Goal: Information Seeking & Learning: Check status

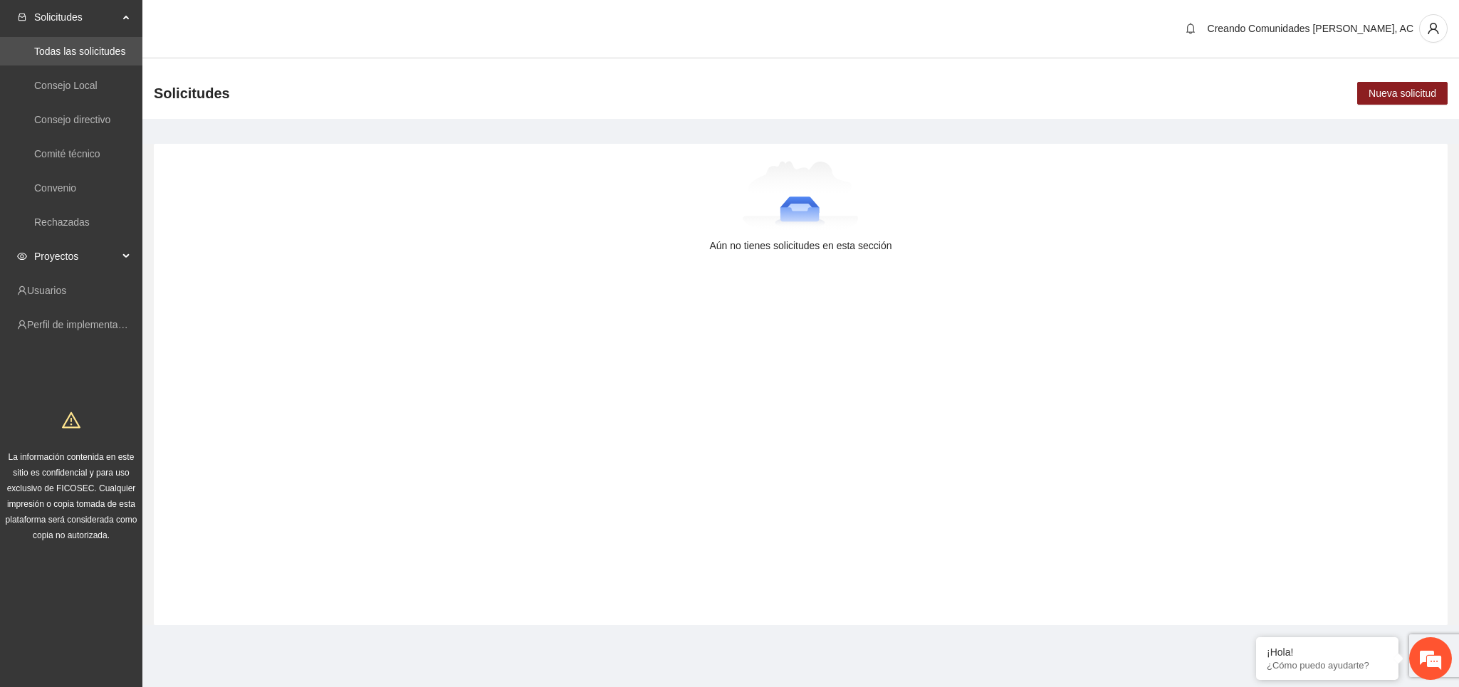
click at [83, 260] on span "Proyectos" at bounding box center [76, 256] width 84 height 28
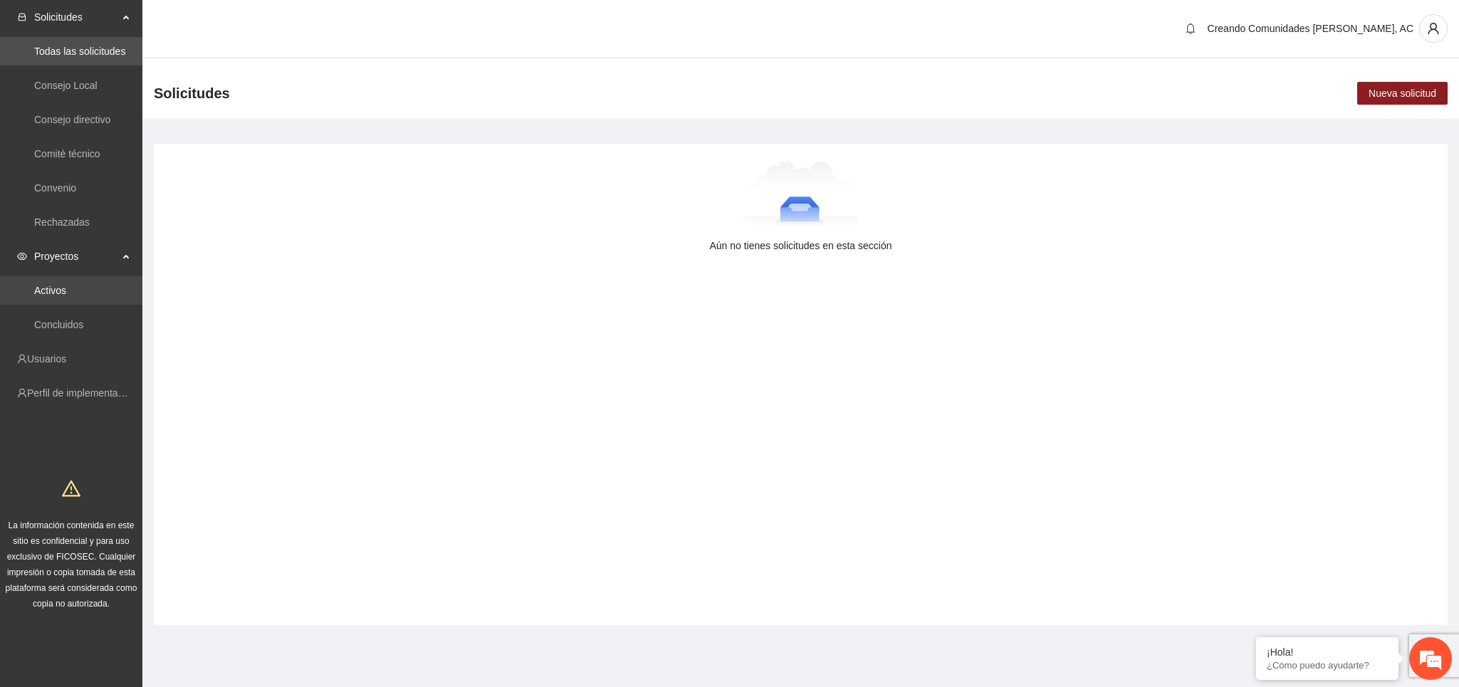
click at [66, 296] on link "Activos" at bounding box center [50, 290] width 32 height 11
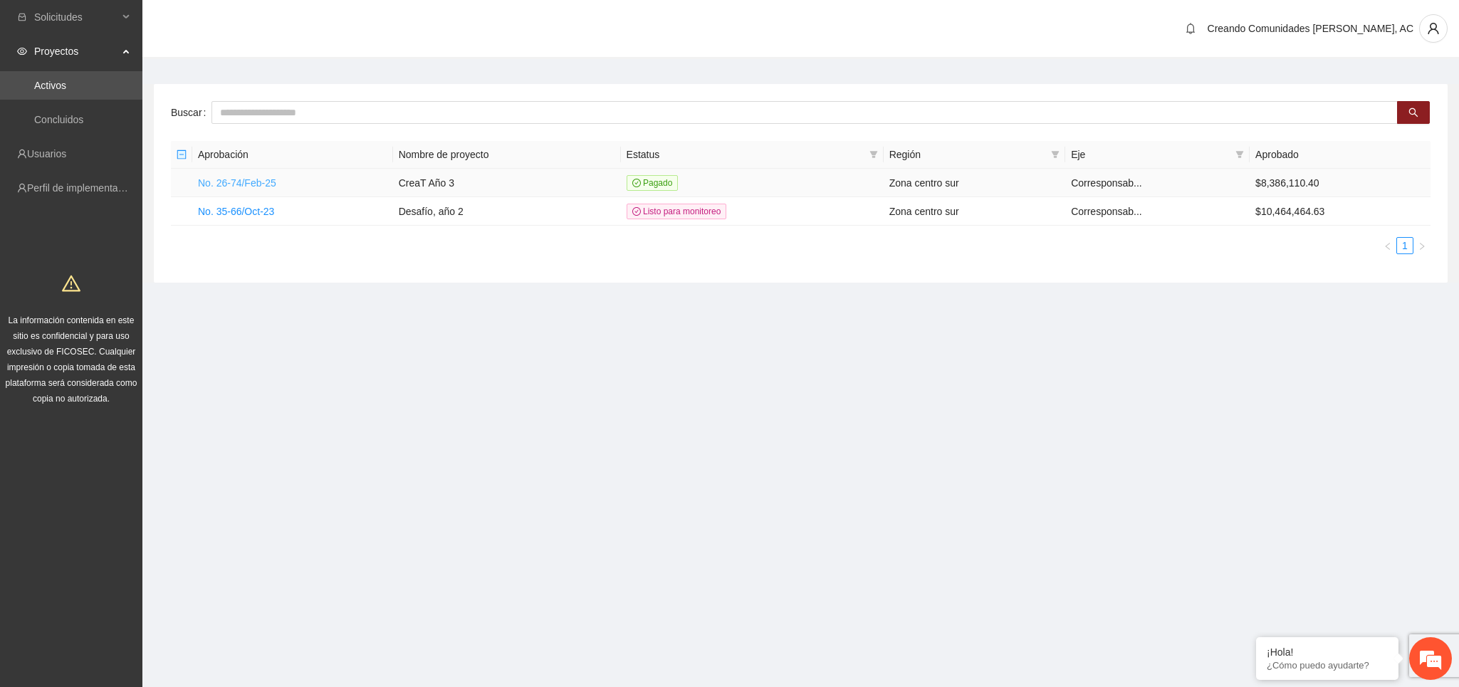
click at [246, 183] on link "No. 26-74/Feb-25" at bounding box center [237, 182] width 78 height 11
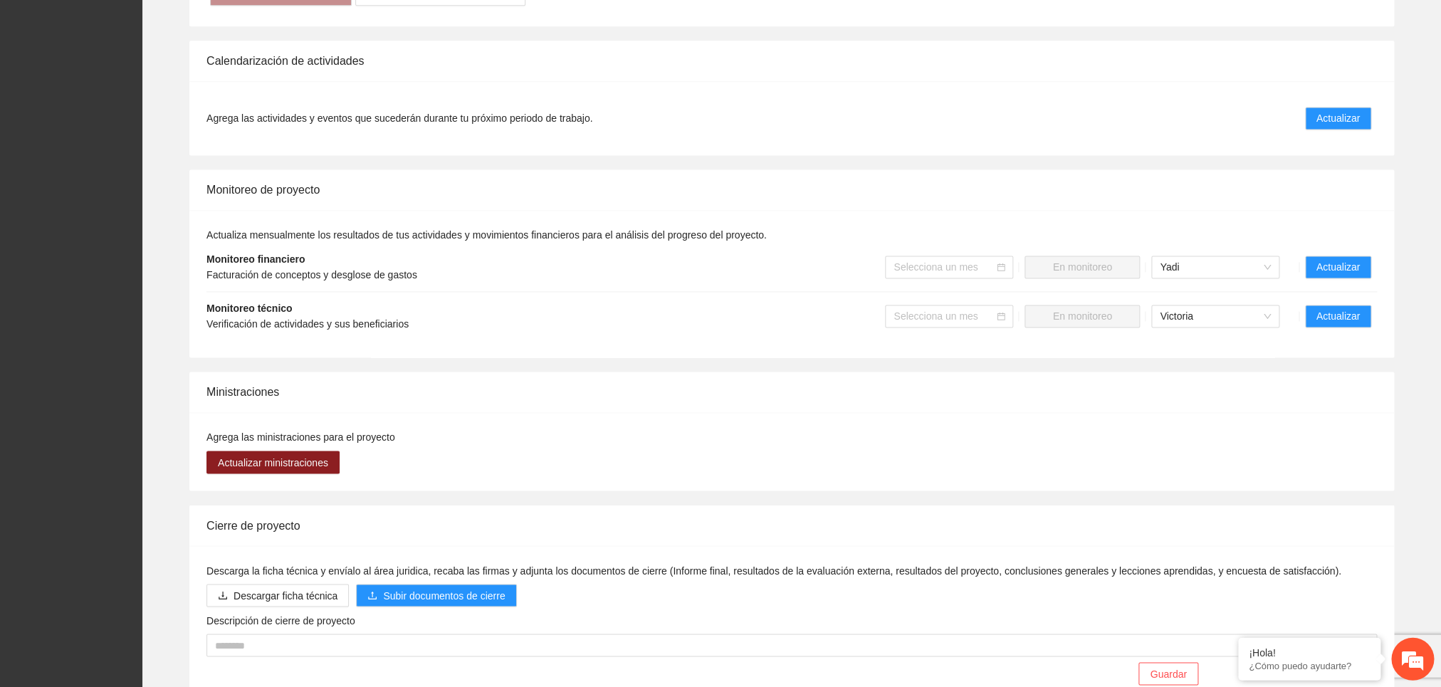
scroll to position [1000, 0]
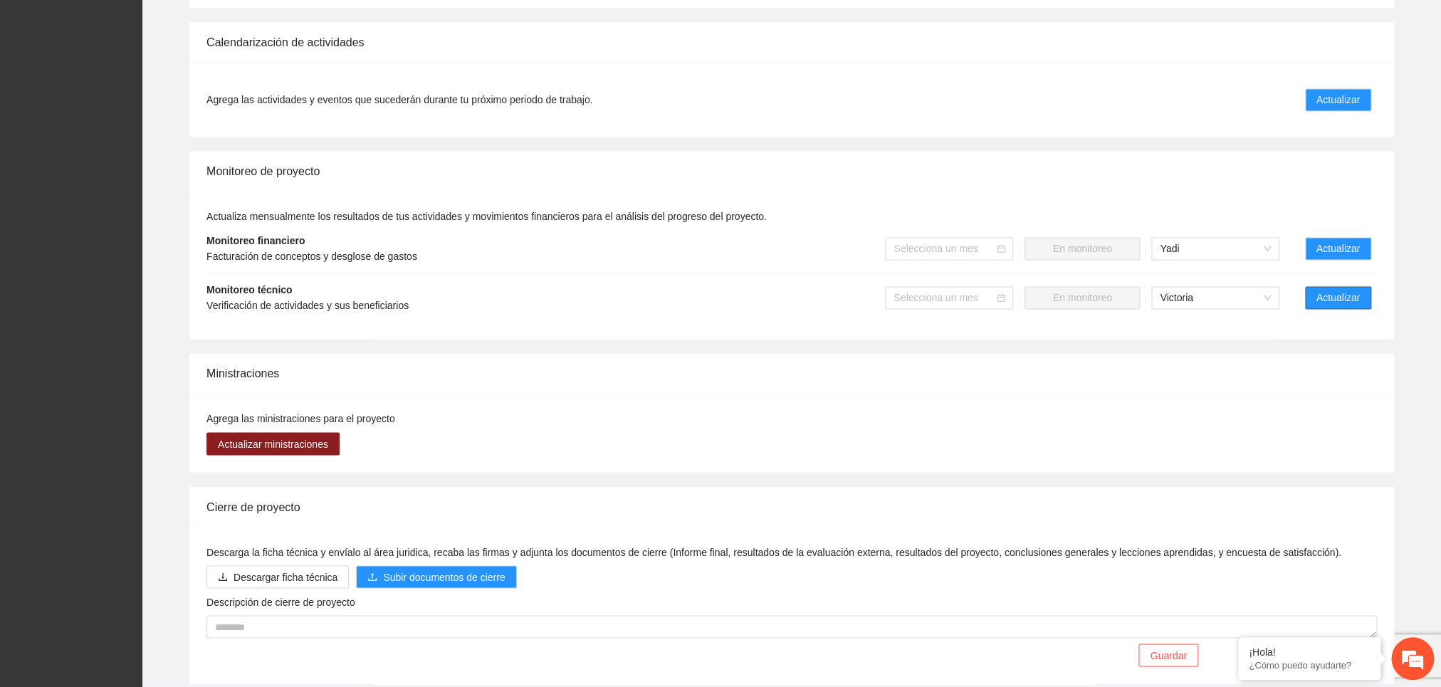
click at [1327, 306] on span "Actualizar" at bounding box center [1338, 298] width 43 height 16
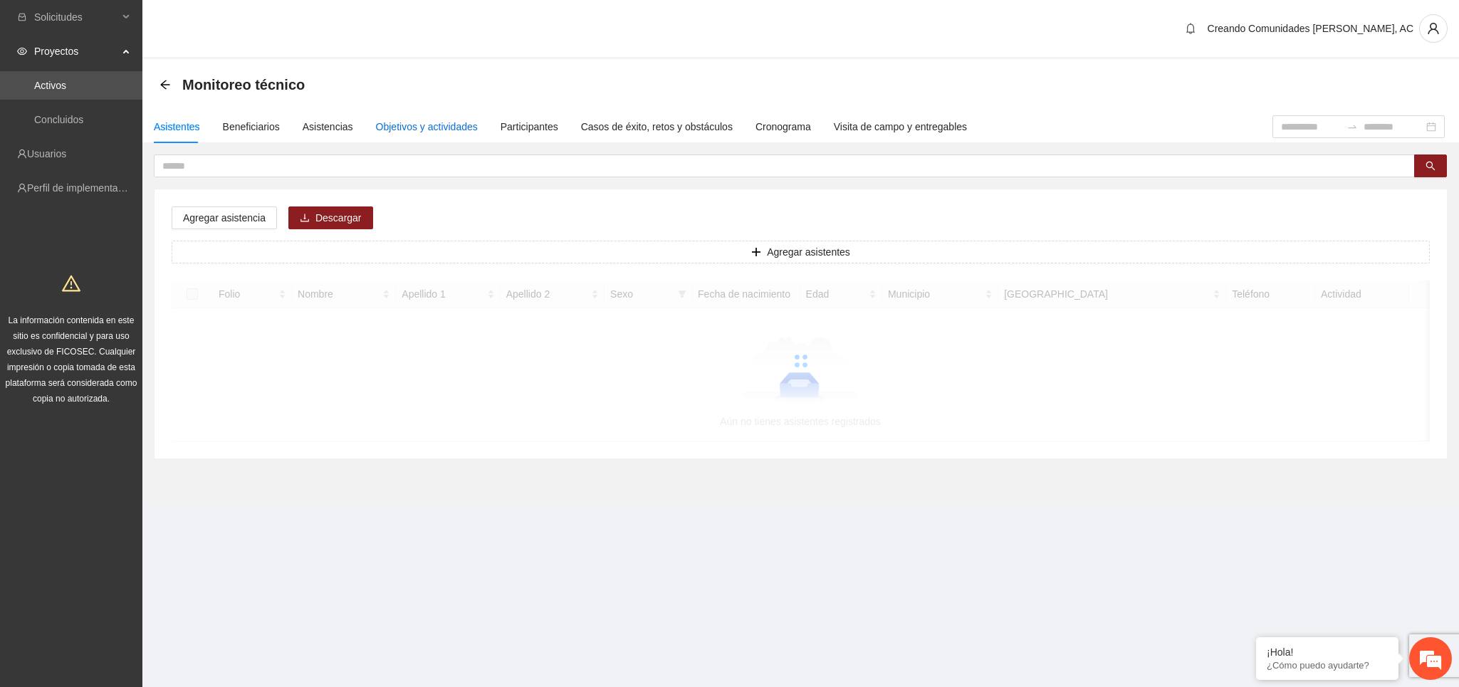
click at [444, 127] on div "Objetivos y actividades" at bounding box center [427, 127] width 102 height 16
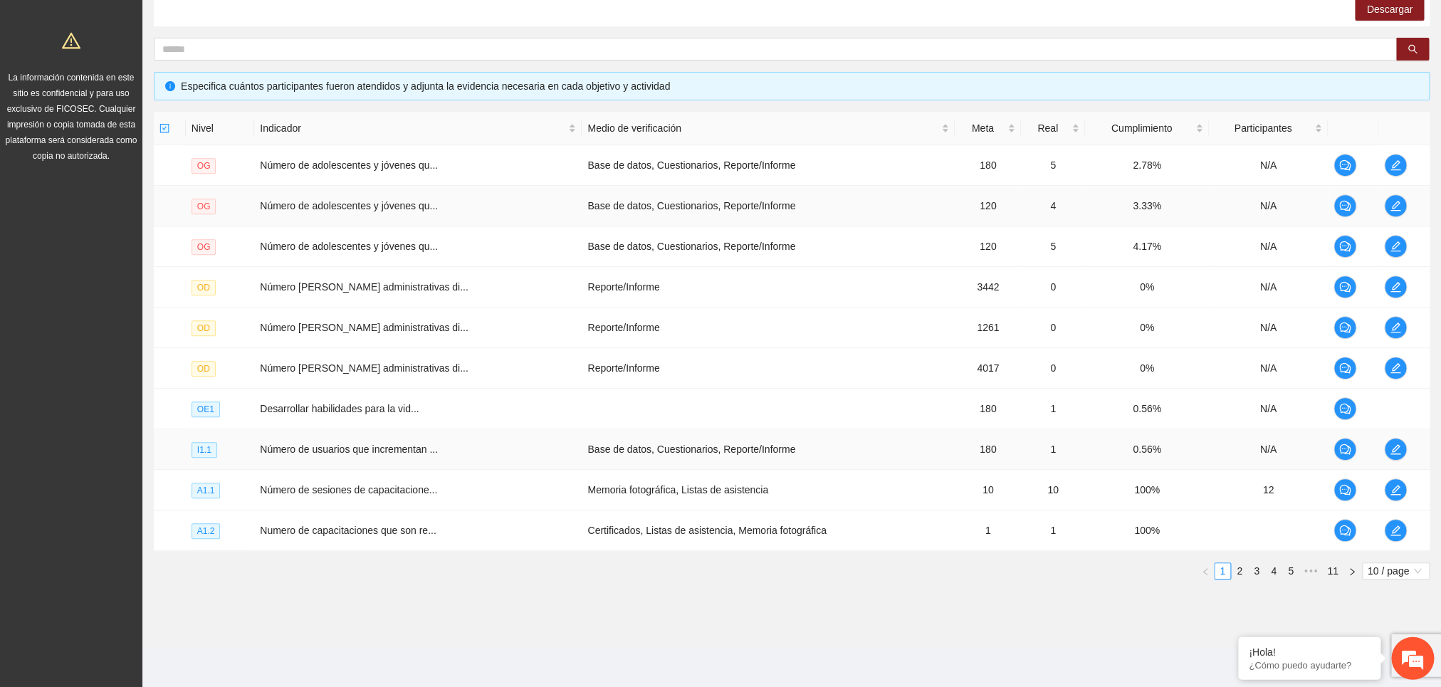
scroll to position [249, 0]
click at [1286, 576] on link "5" at bounding box center [1291, 571] width 16 height 16
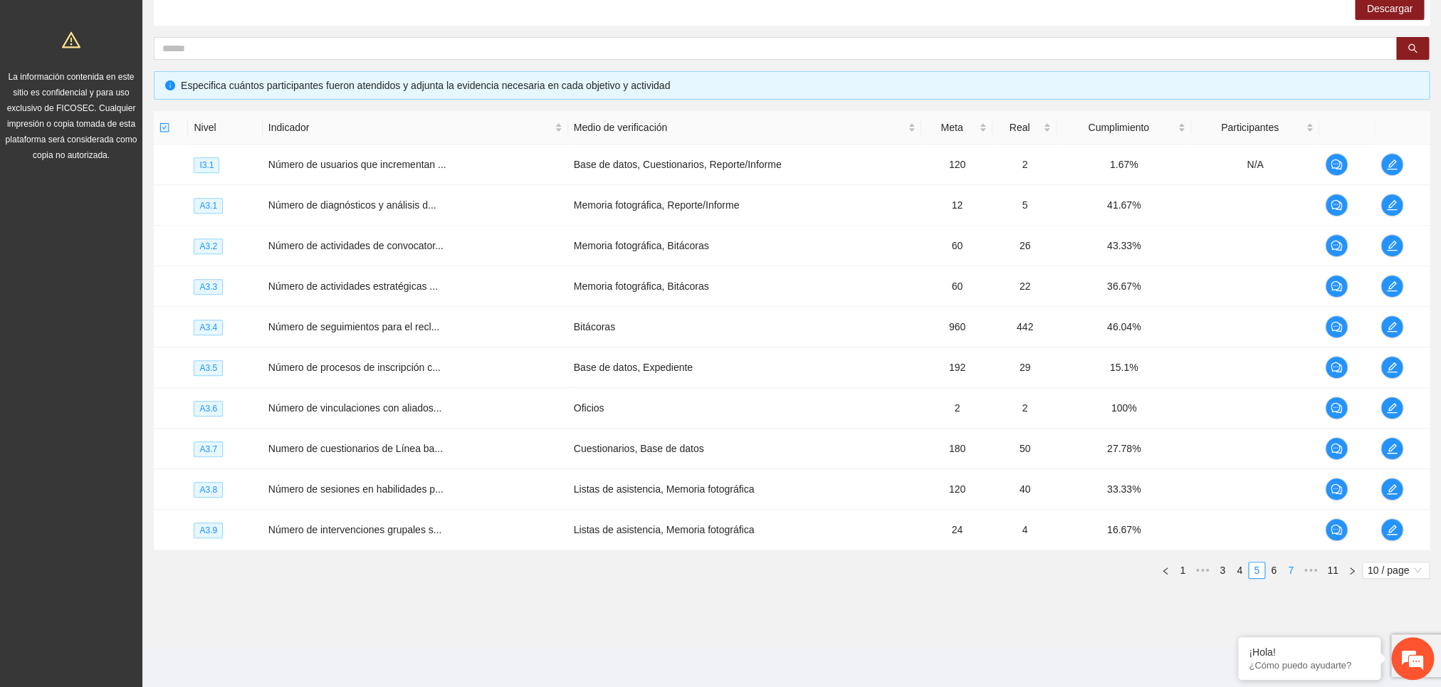
click at [1269, 570] on link "6" at bounding box center [1274, 571] width 16 height 16
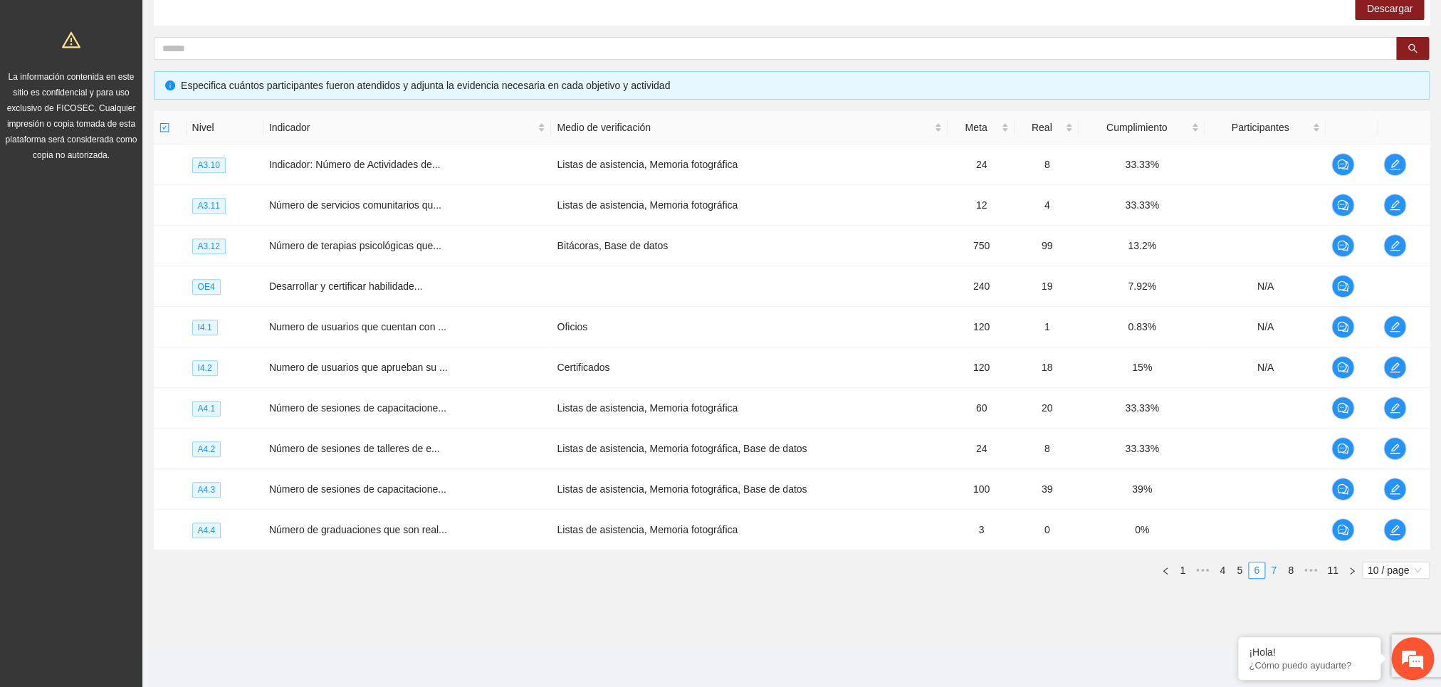
click at [1266, 565] on link "7" at bounding box center [1274, 571] width 16 height 16
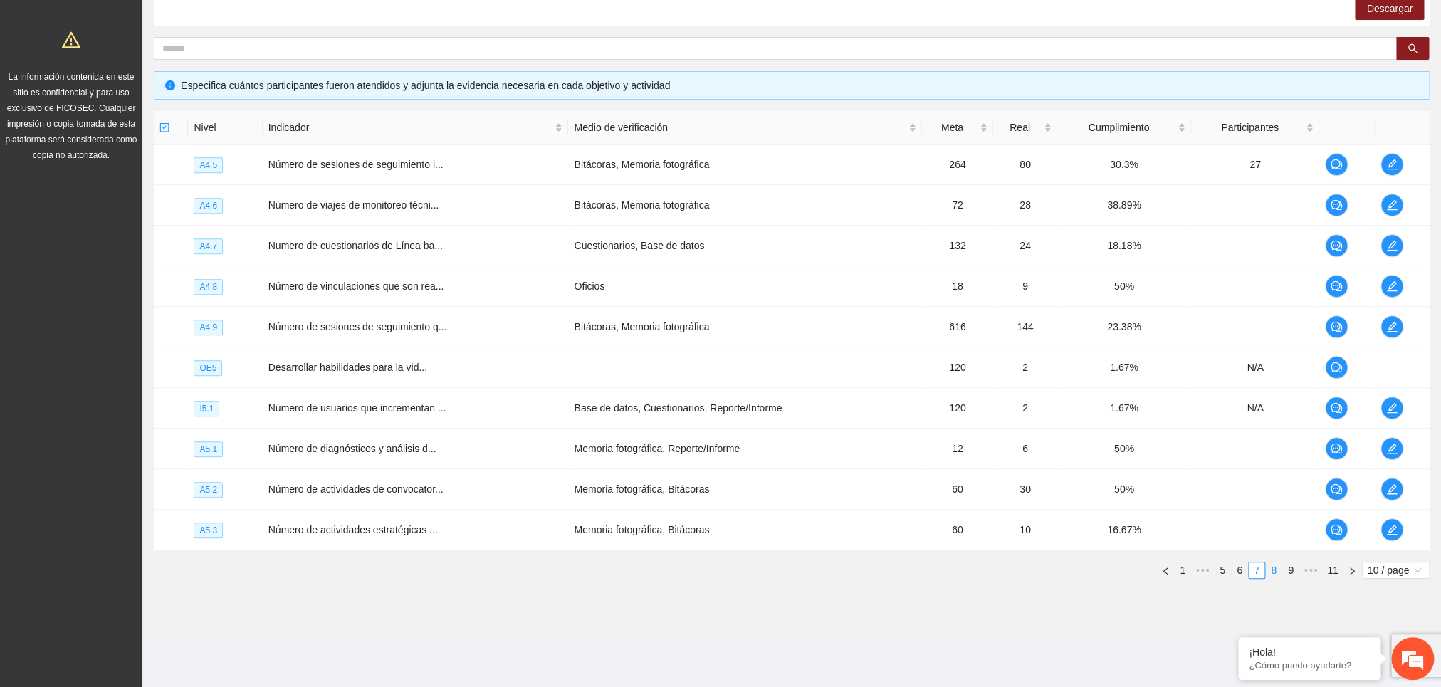
click at [1268, 575] on link "8" at bounding box center [1274, 571] width 16 height 16
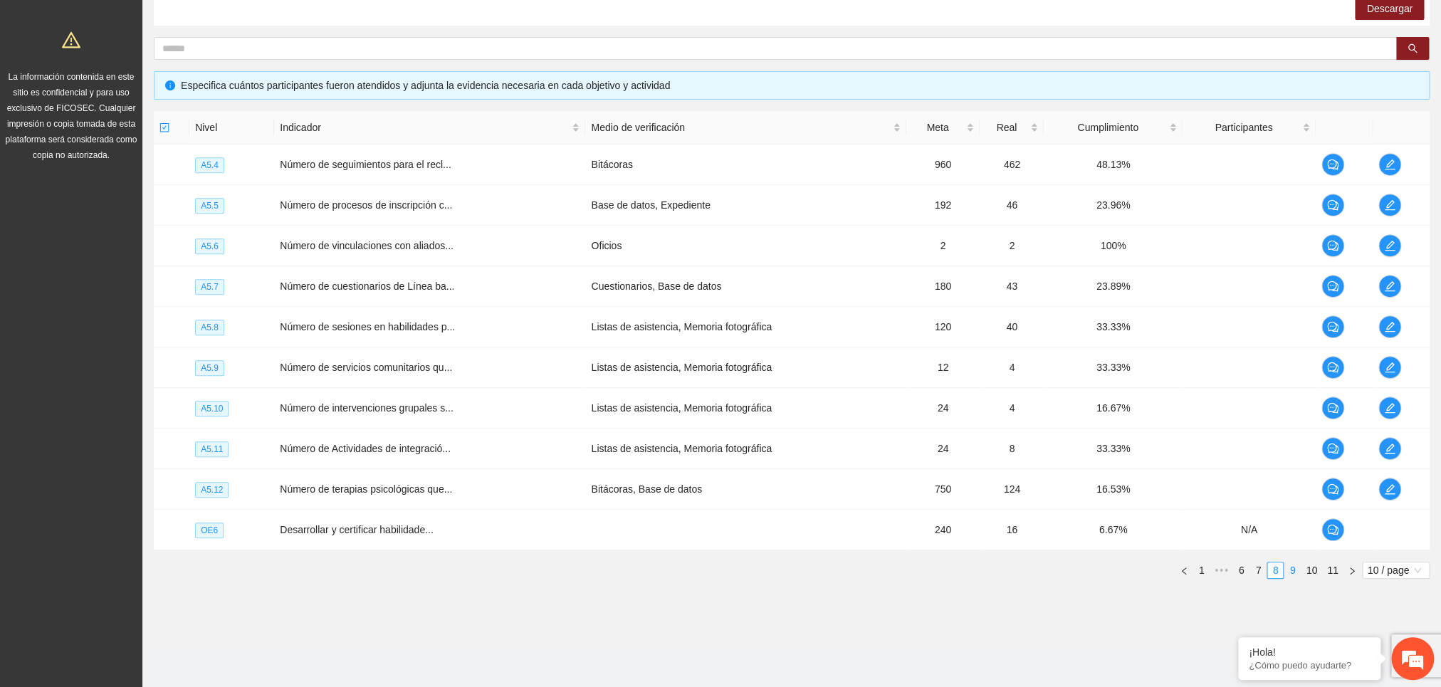
click at [1290, 575] on link "9" at bounding box center [1293, 571] width 16 height 16
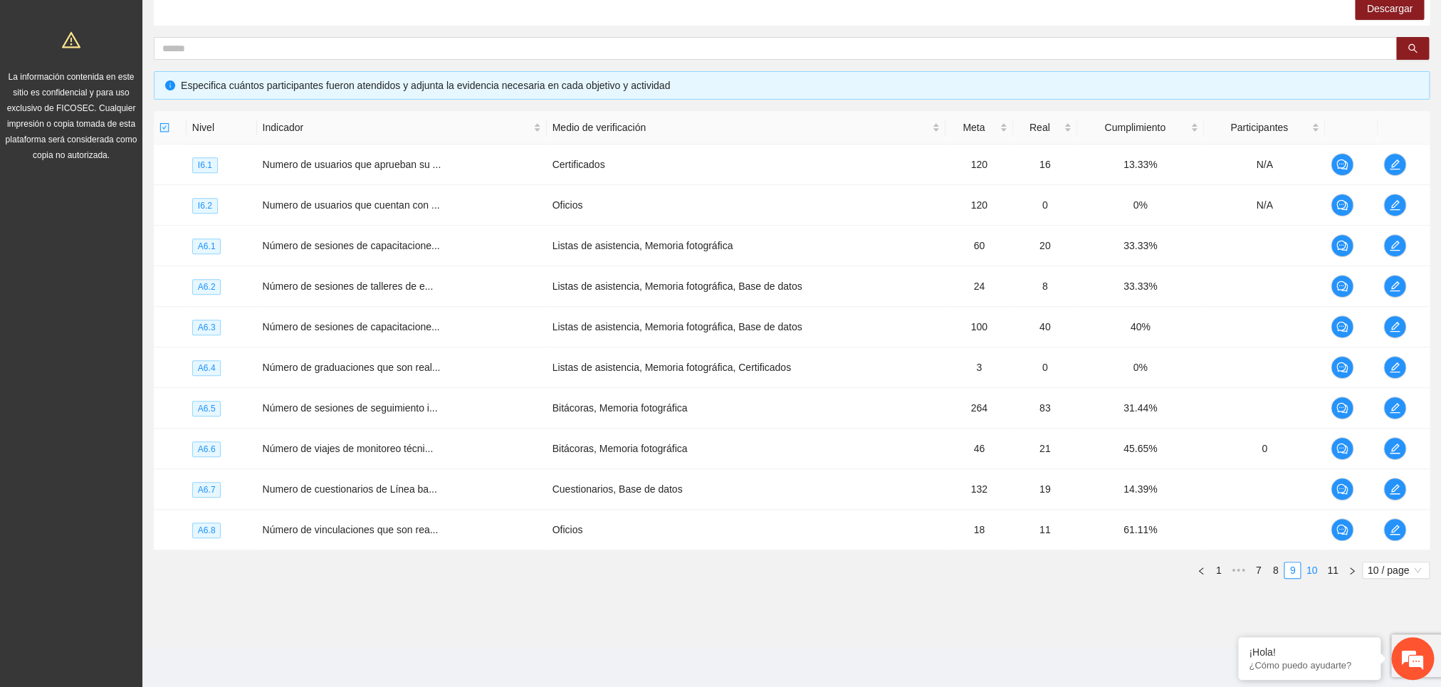
click at [1310, 568] on link "10" at bounding box center [1312, 571] width 20 height 16
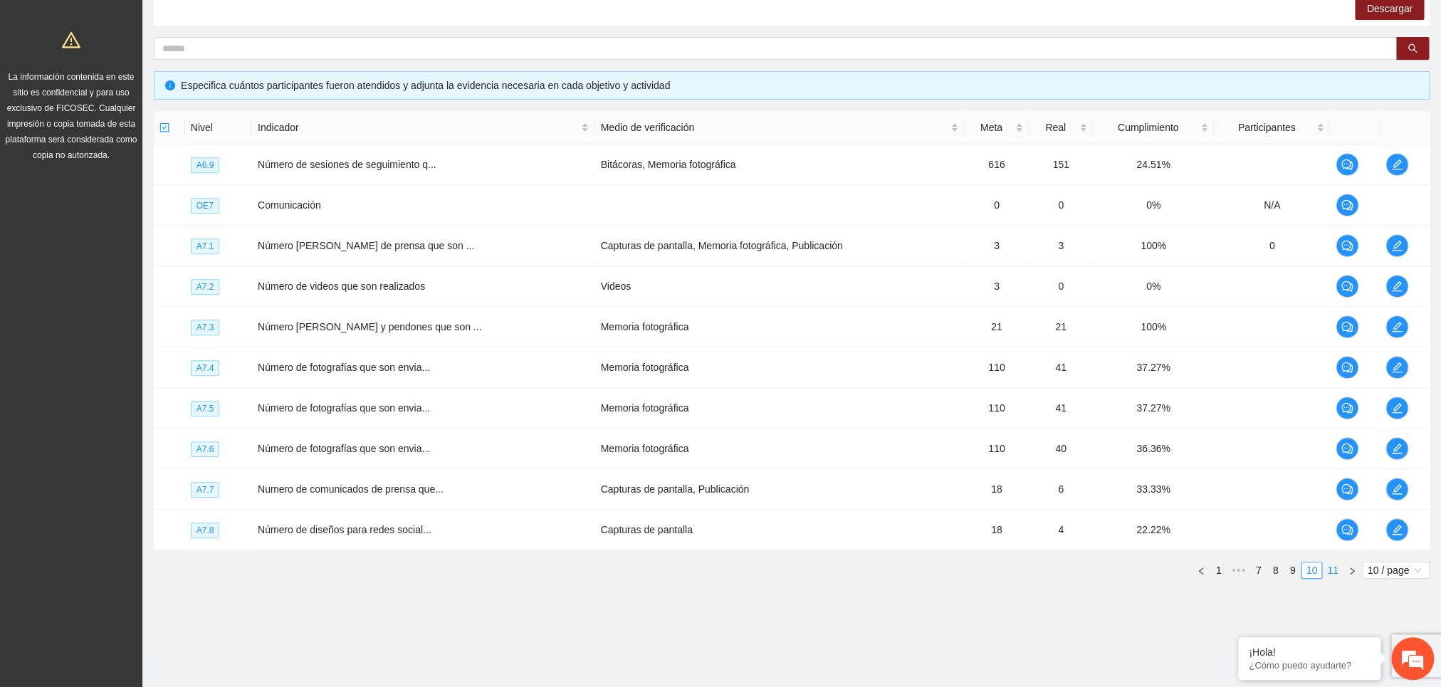
click at [1326, 570] on link "11" at bounding box center [1333, 571] width 20 height 16
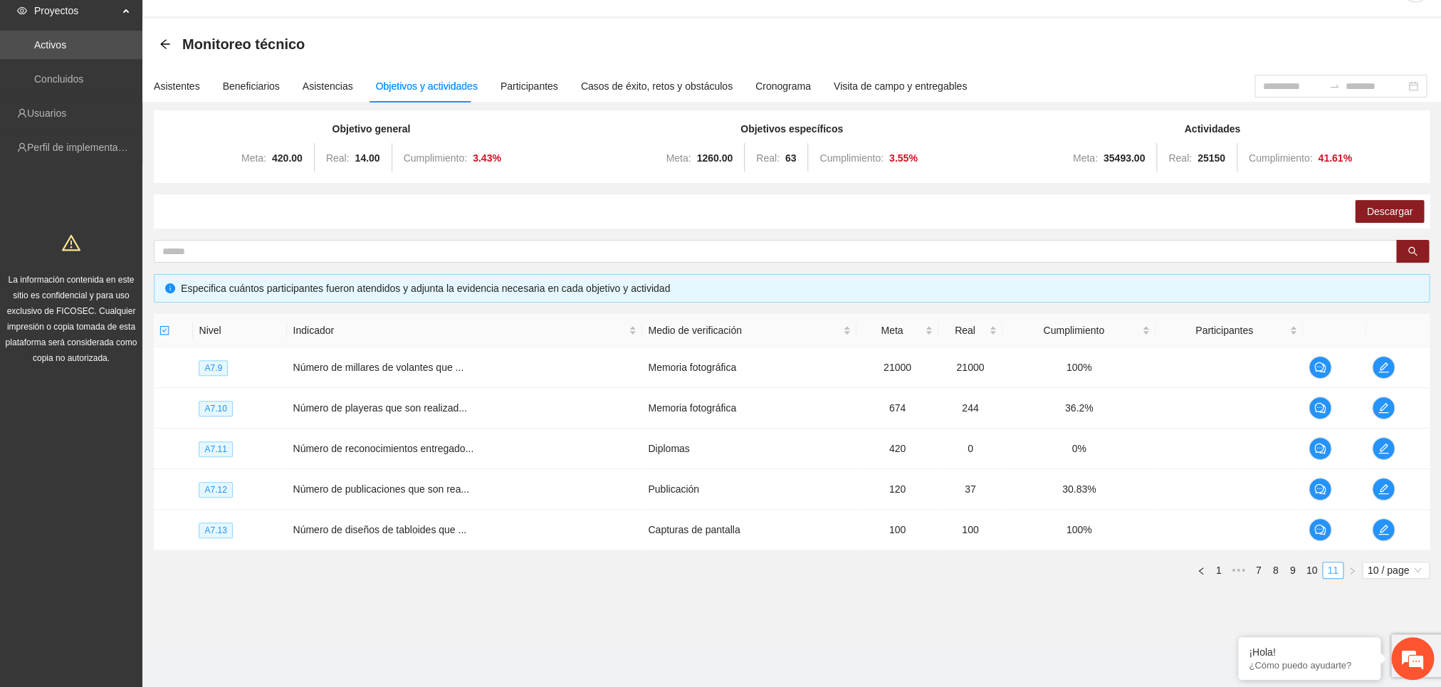
scroll to position [45, 0]
click at [1283, 574] on ul "1 ••• 7 8 9 10 11 10 / page" at bounding box center [792, 570] width 1276 height 17
click at [1263, 568] on link "7" at bounding box center [1259, 571] width 16 height 16
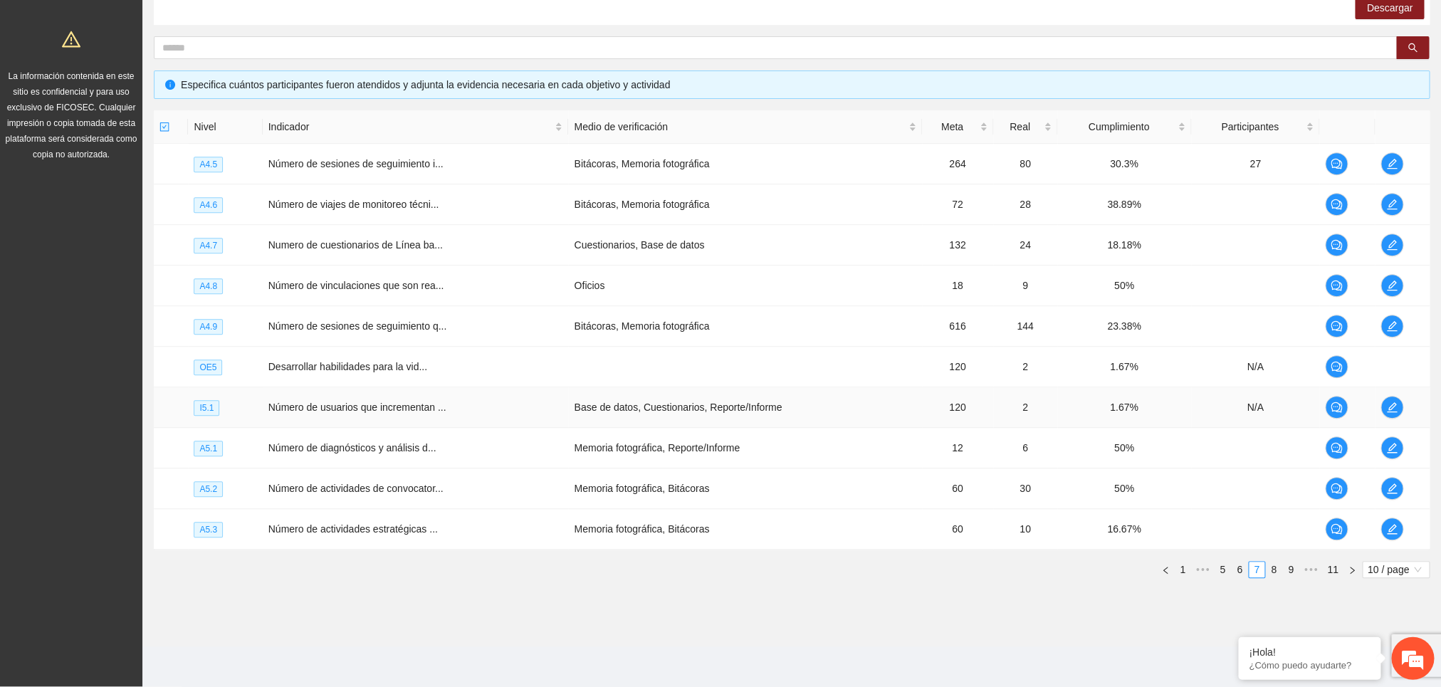
scroll to position [249, 0]
click at [1175, 576] on link "1" at bounding box center [1183, 571] width 16 height 16
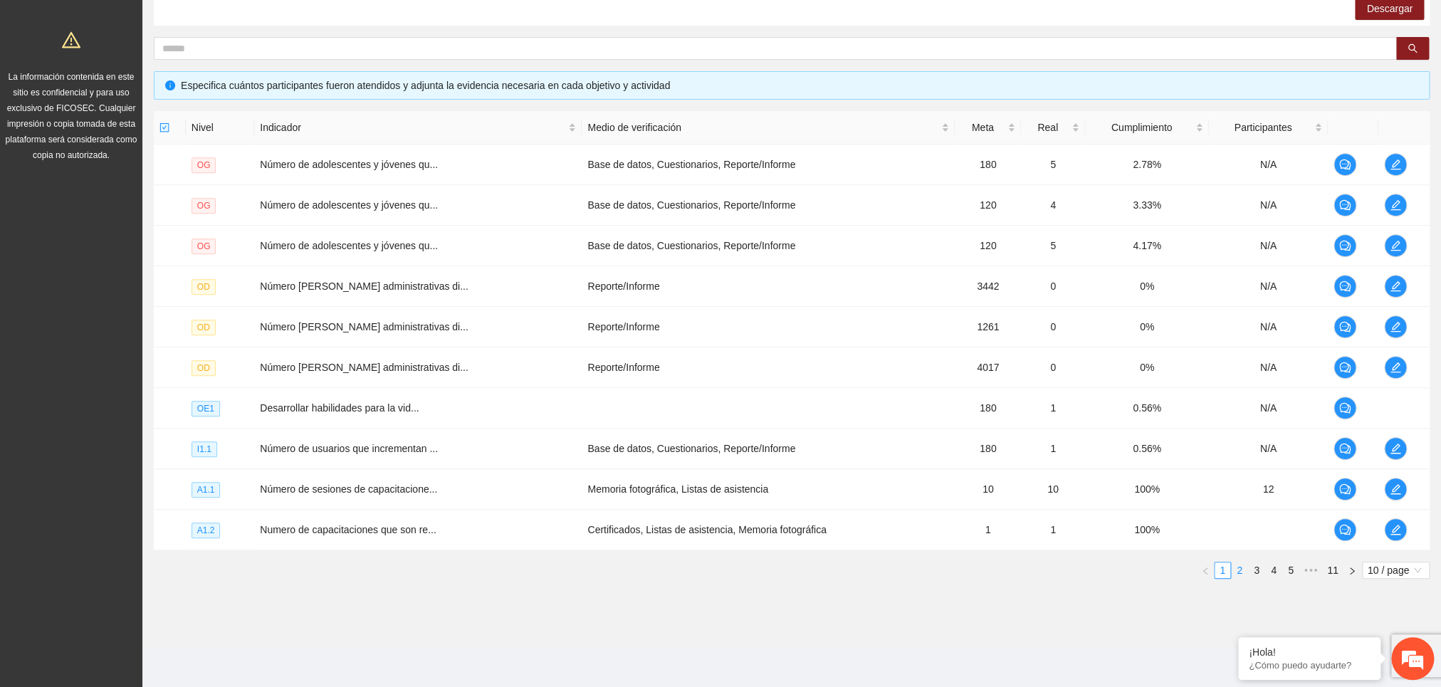
click at [1238, 570] on link "2" at bounding box center [1240, 571] width 16 height 16
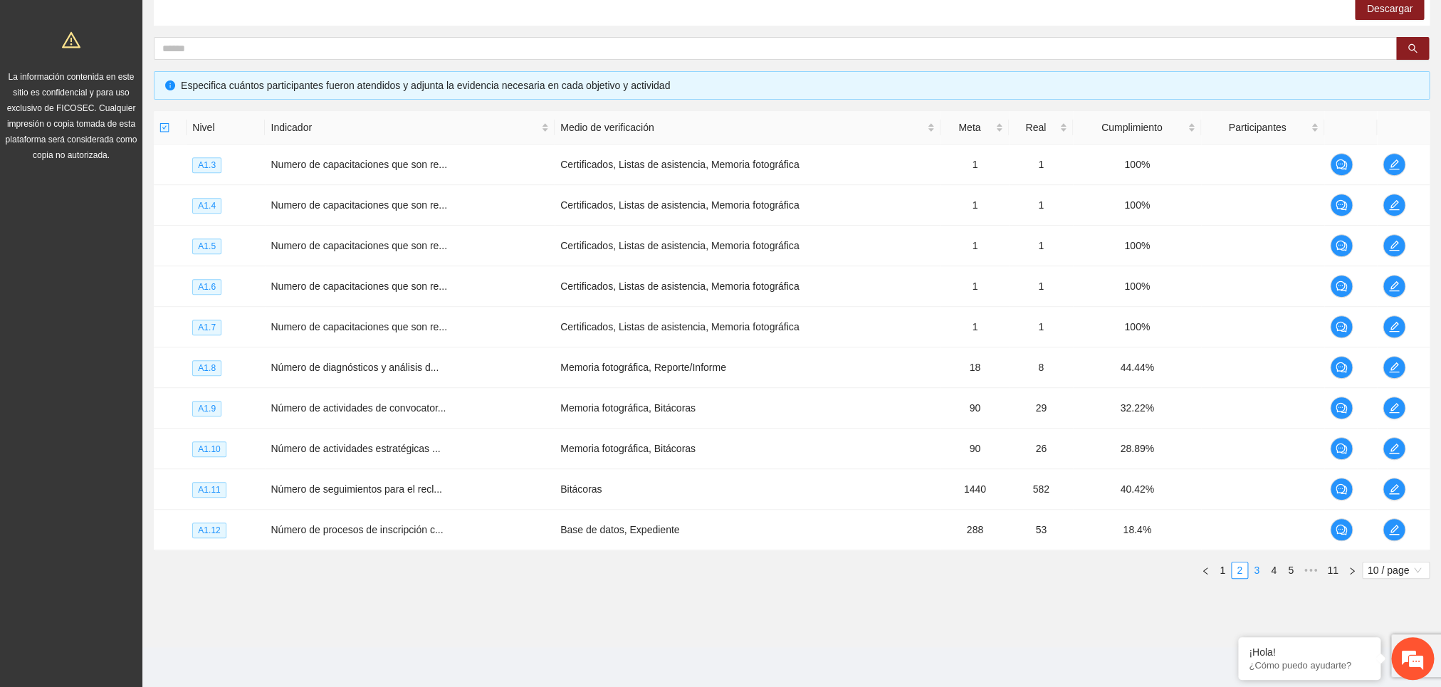
click at [1258, 574] on link "3" at bounding box center [1257, 571] width 16 height 16
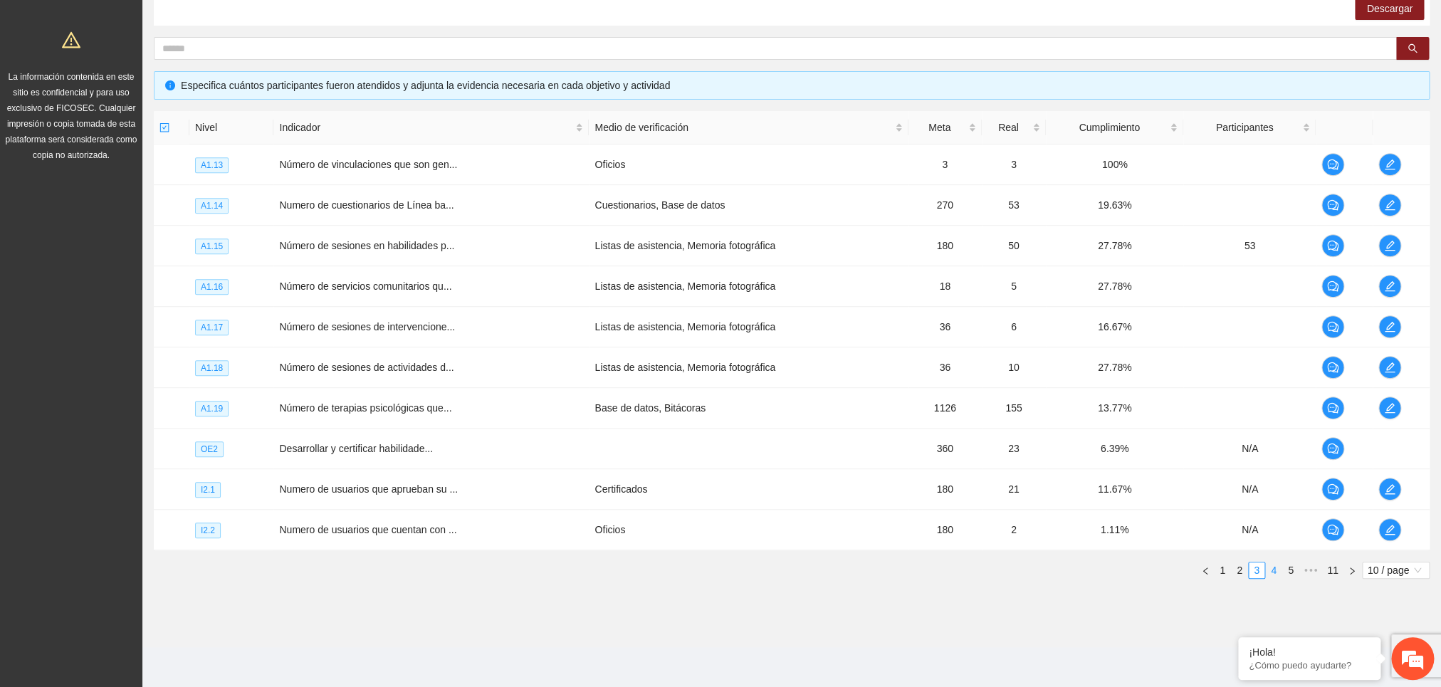
click at [1275, 572] on link "4" at bounding box center [1274, 571] width 16 height 16
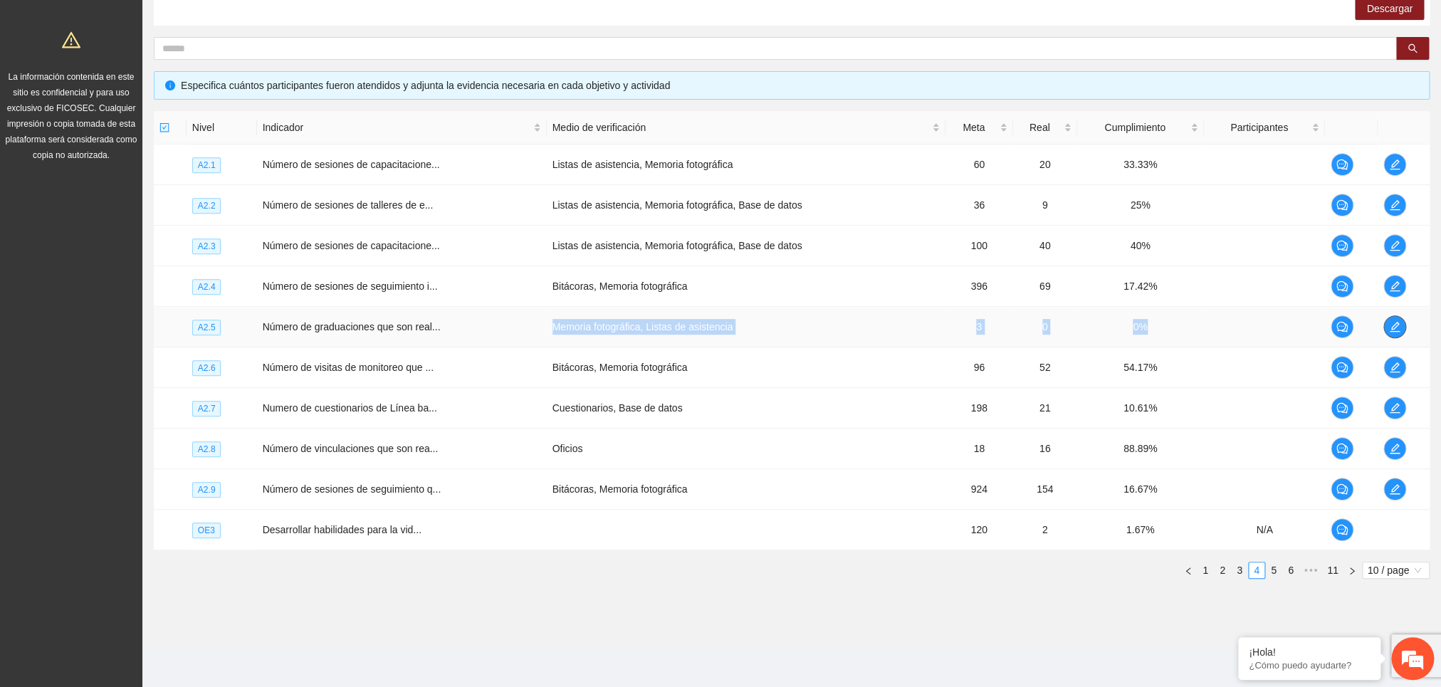
click at [1392, 330] on icon "edit" at bounding box center [1394, 326] width 11 height 11
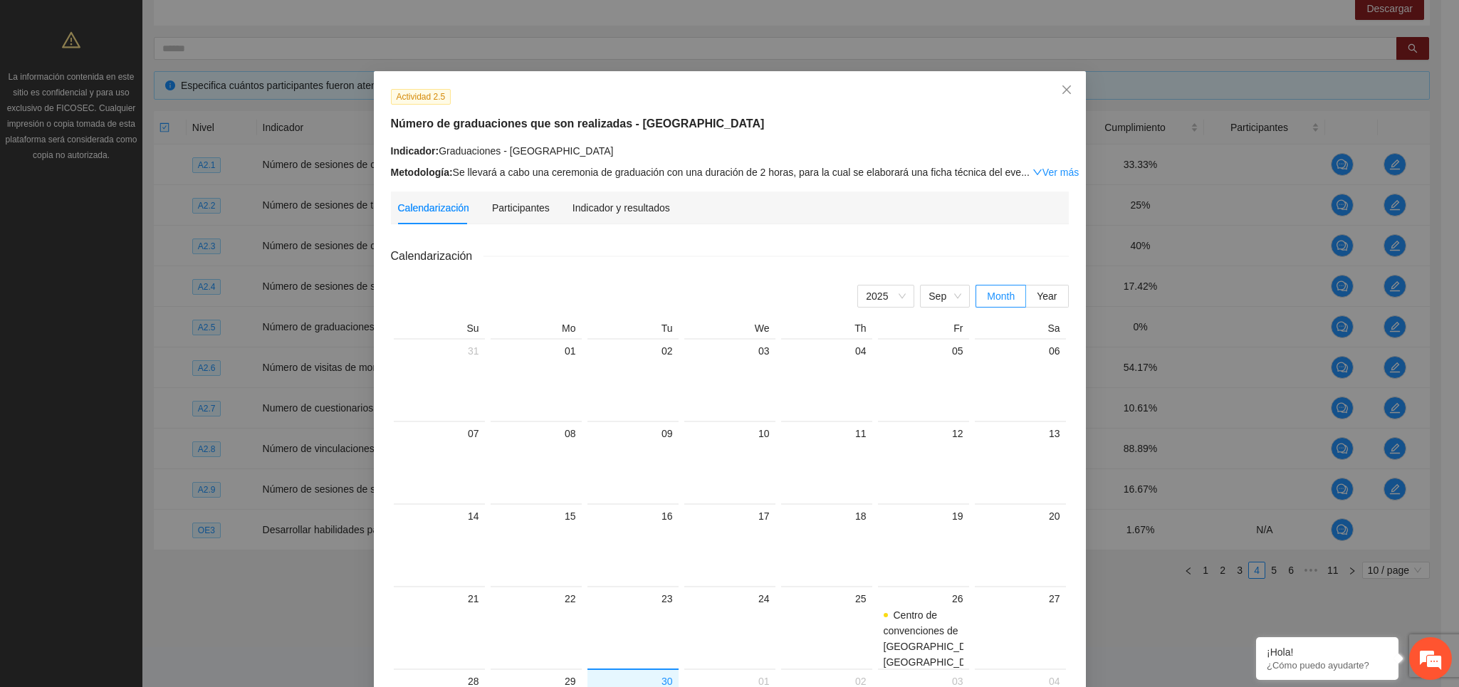
click at [1034, 165] on div "Indicador: Graduaciones - Chihuahua Metodología: Se llevará a cabo una ceremoni…" at bounding box center [730, 161] width 678 height 37
click at [1033, 175] on link "Ver más" at bounding box center [1056, 172] width 46 height 11
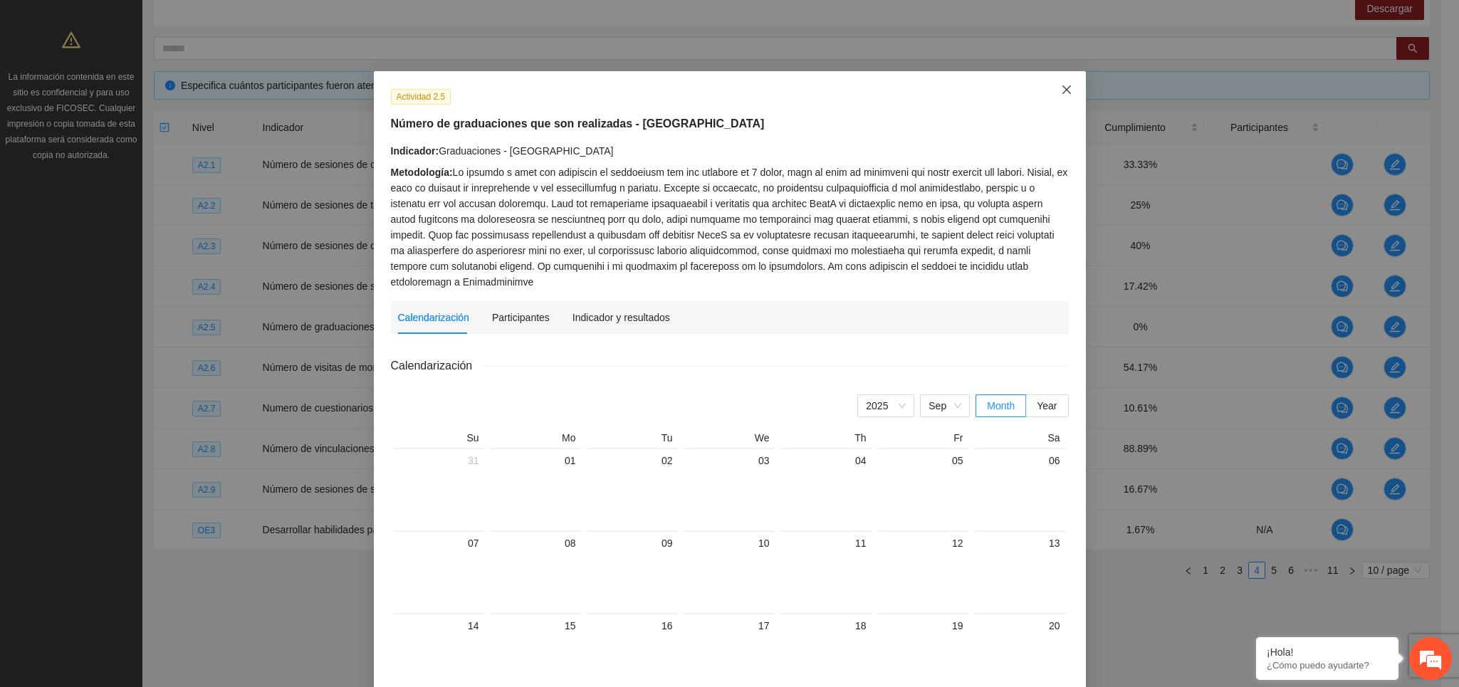
click at [1050, 83] on span "Close" at bounding box center [1067, 90] width 38 height 38
